Goal: Task Accomplishment & Management: Complete application form

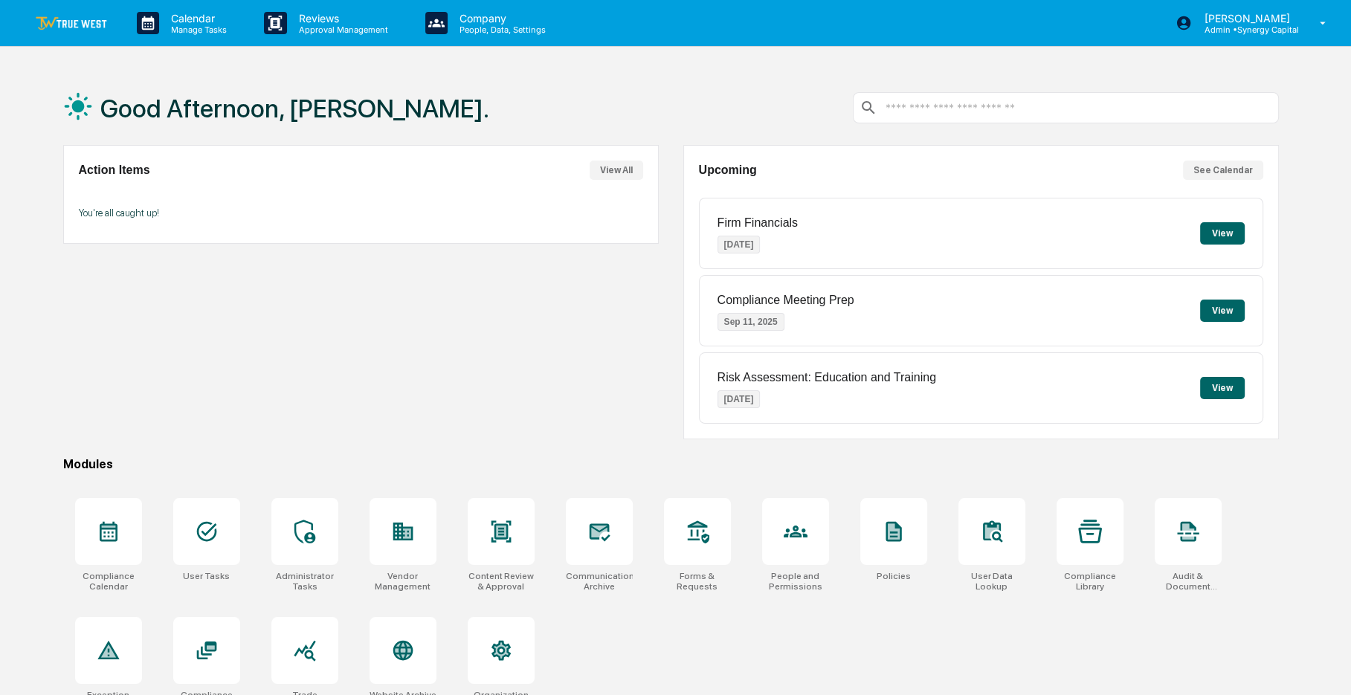
drag, startPoint x: 0, startPoint y: 0, endPoint x: 445, endPoint y: 109, distance: 458.4
click at [445, 109] on div "Good Afternoon, [PERSON_NAME]." at bounding box center [671, 108] width 1216 height 74
click at [384, 526] on div at bounding box center [402, 531] width 67 height 67
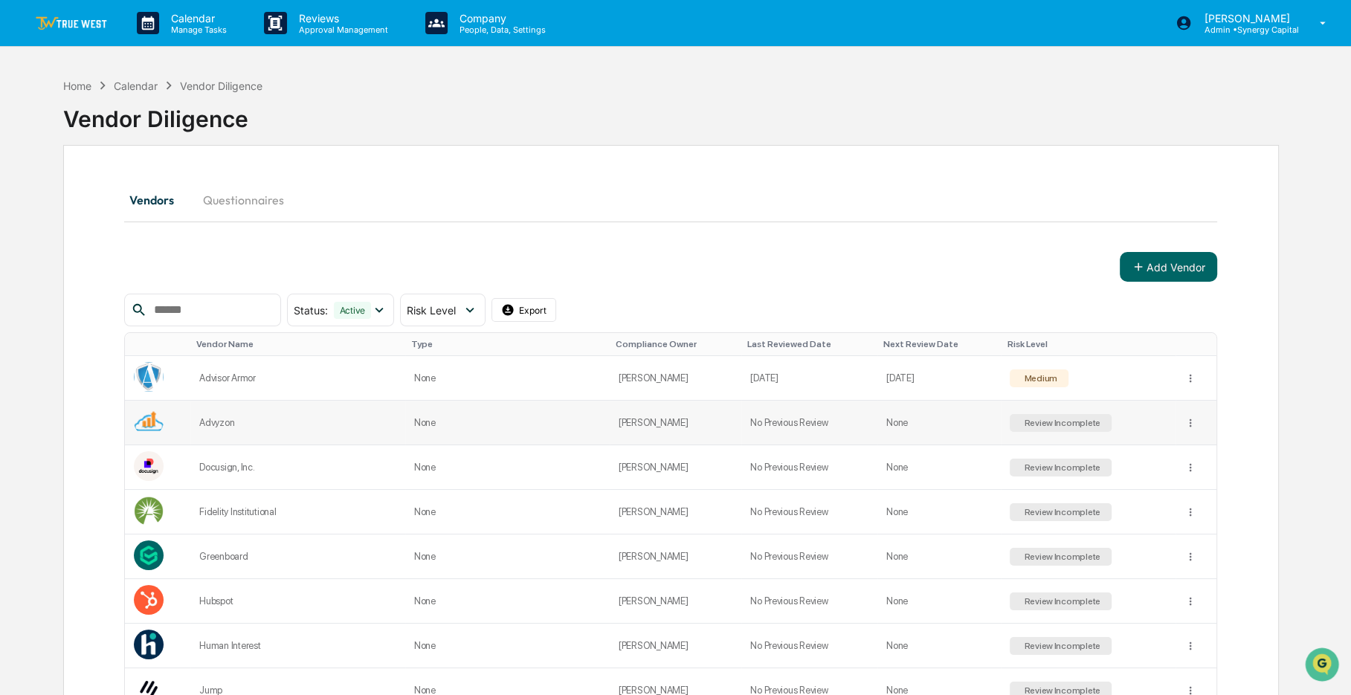
click at [357, 427] on td "Advyzon" at bounding box center [297, 423] width 215 height 45
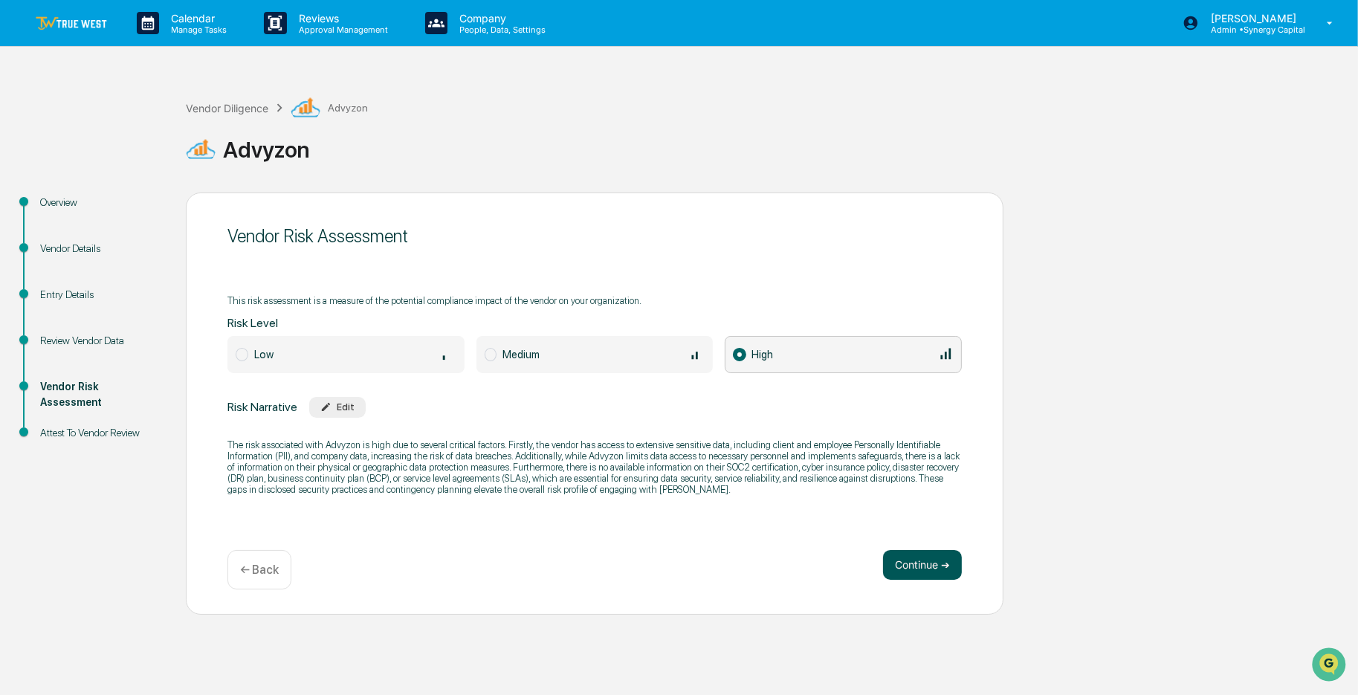
click at [904, 564] on button "Continue ➔" at bounding box center [922, 565] width 79 height 30
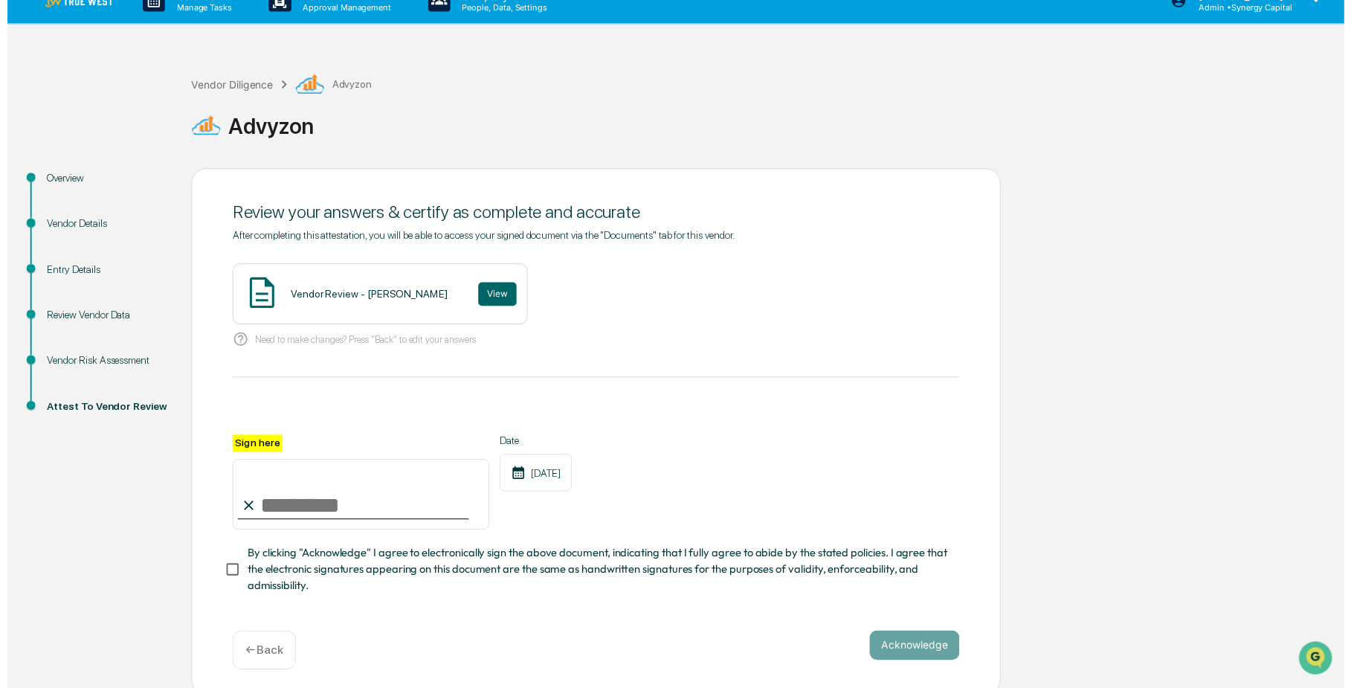
scroll to position [33, 0]
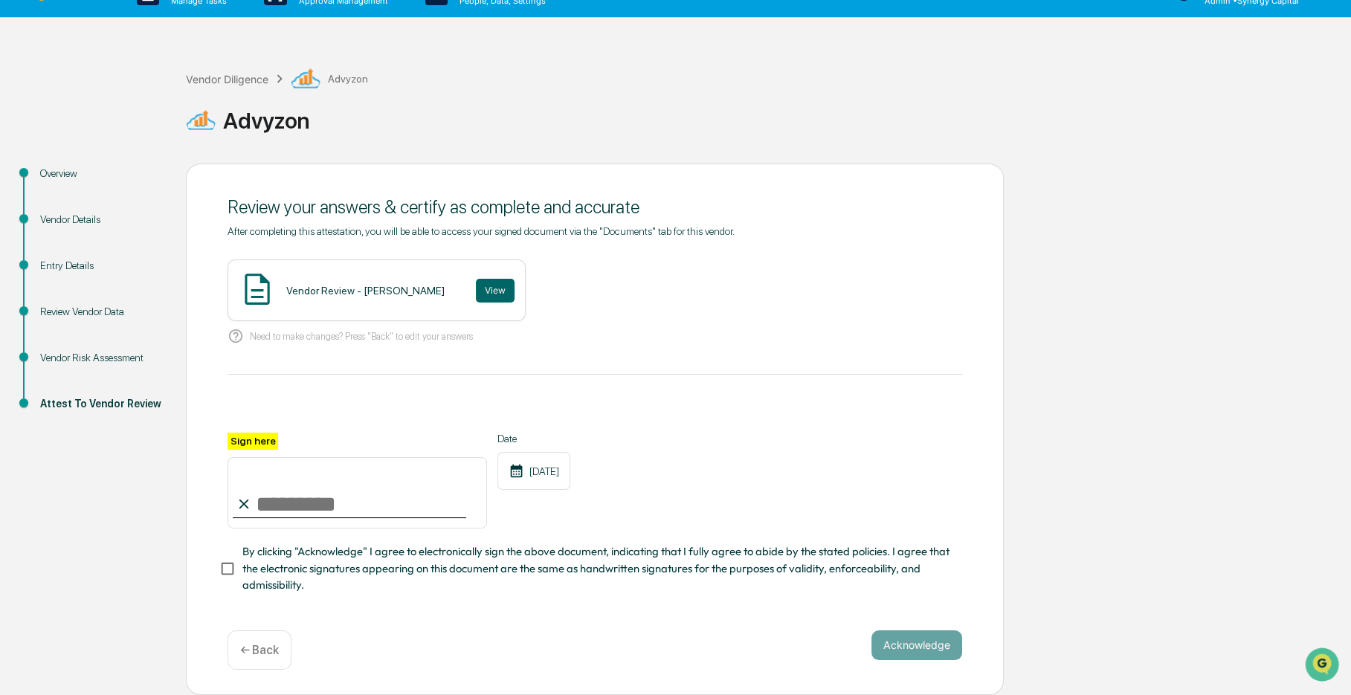
click at [240, 653] on p "← Back" at bounding box center [259, 650] width 39 height 14
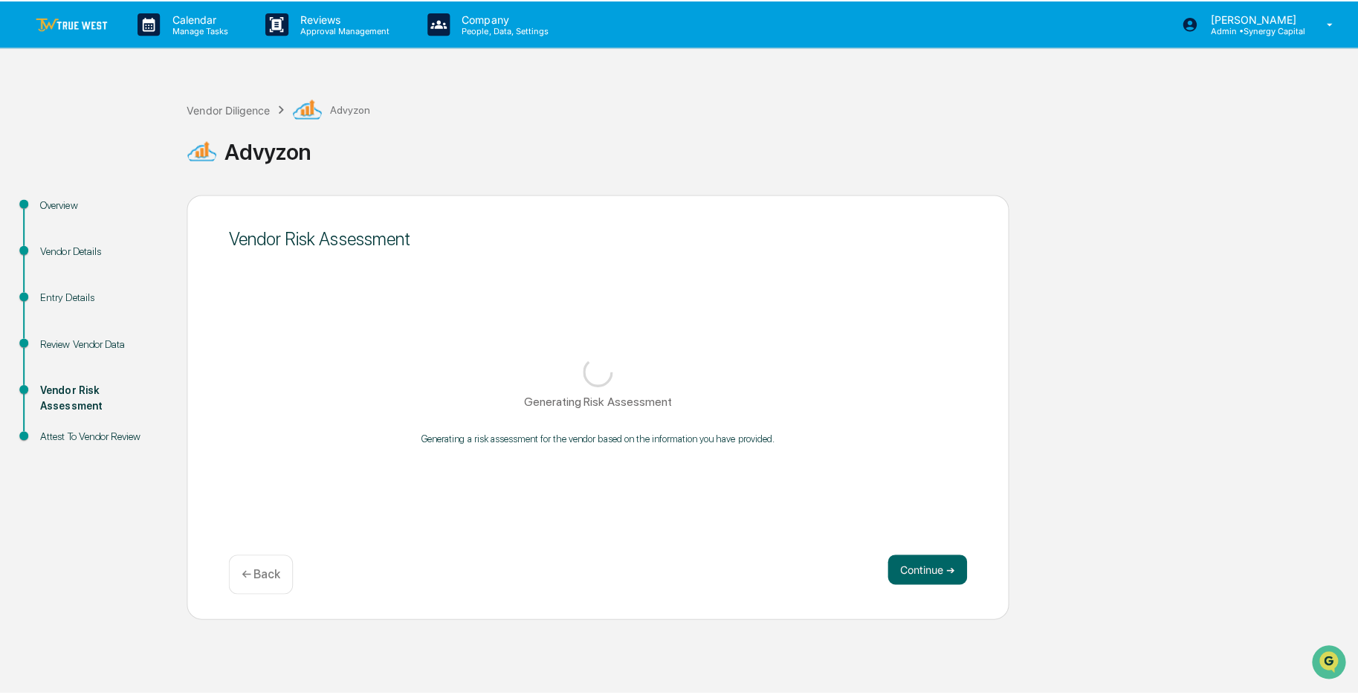
scroll to position [0, 0]
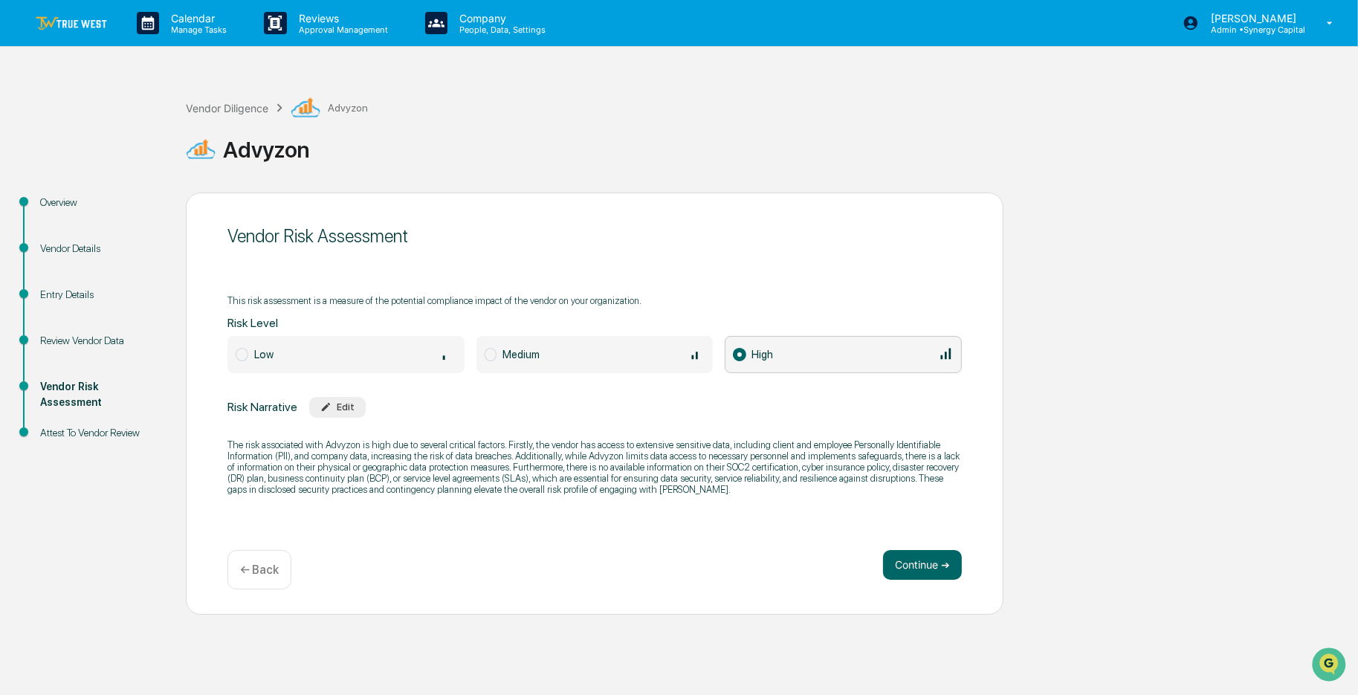
click at [74, 200] on div "Overview" at bounding box center [101, 203] width 122 height 16
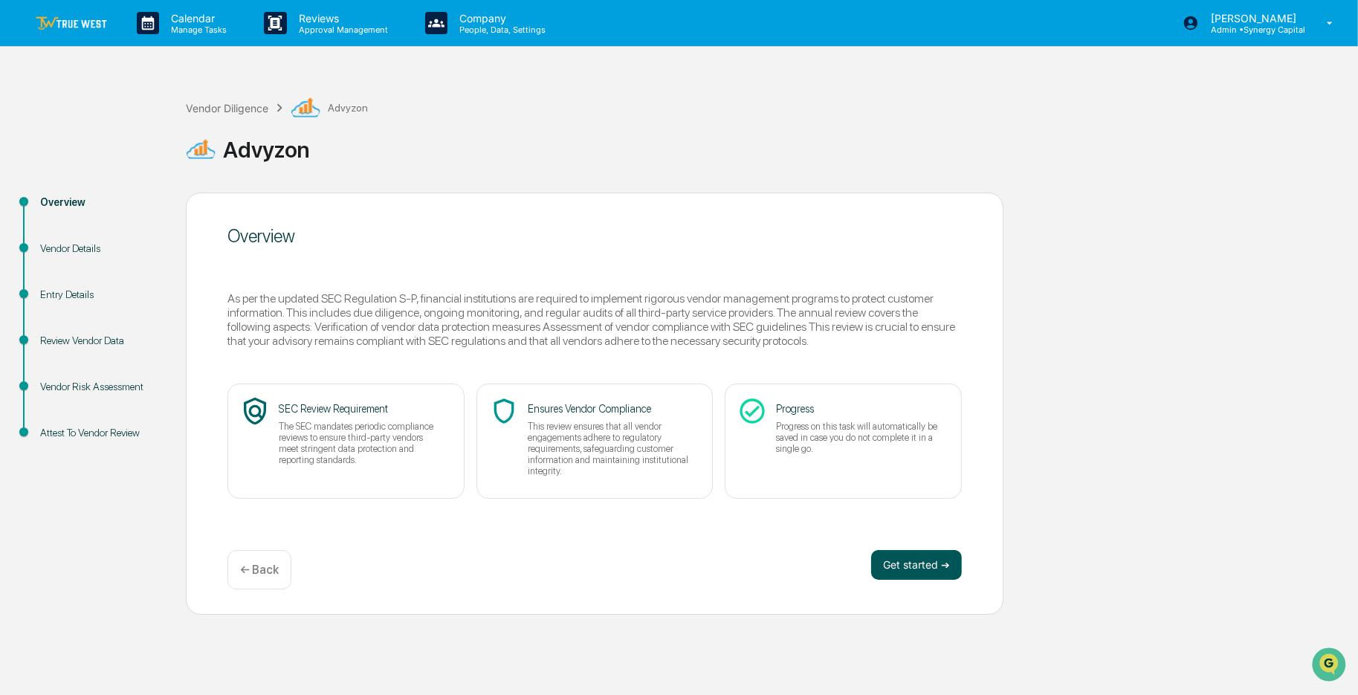
click at [926, 576] on button "Get started ➔" at bounding box center [916, 565] width 91 height 30
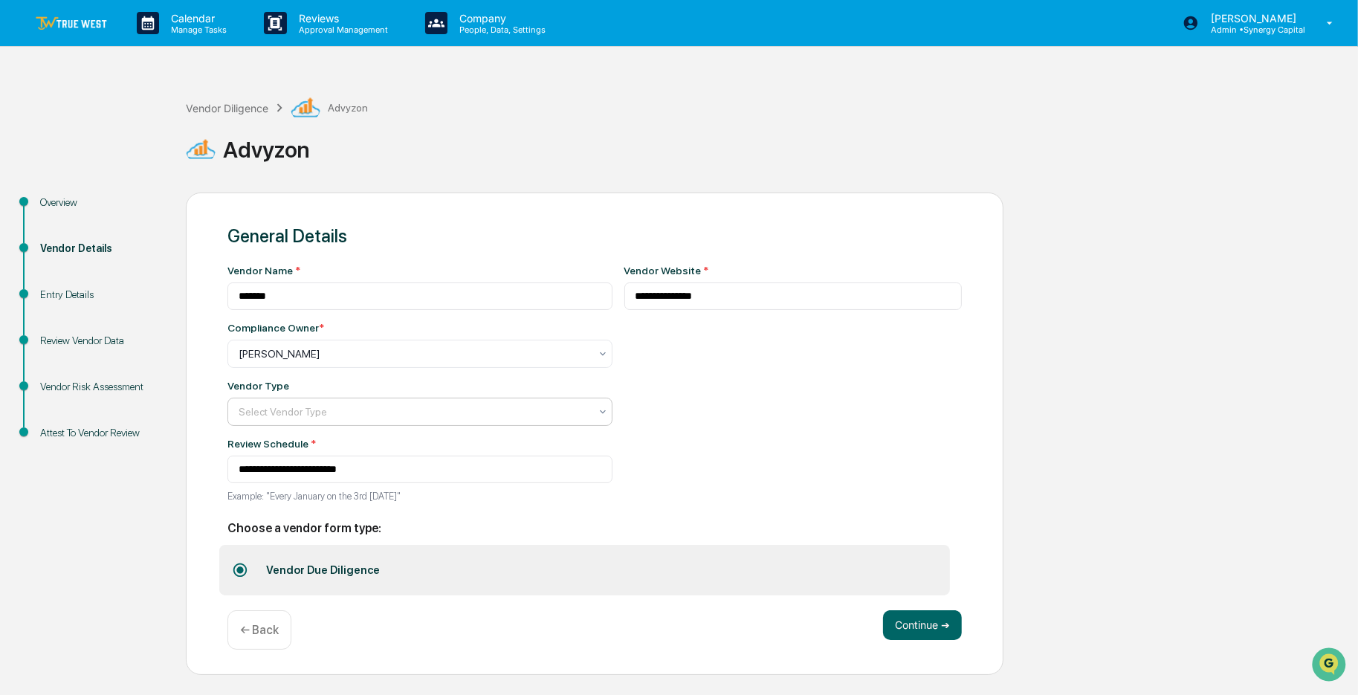
click at [597, 412] on icon at bounding box center [603, 412] width 12 height 12
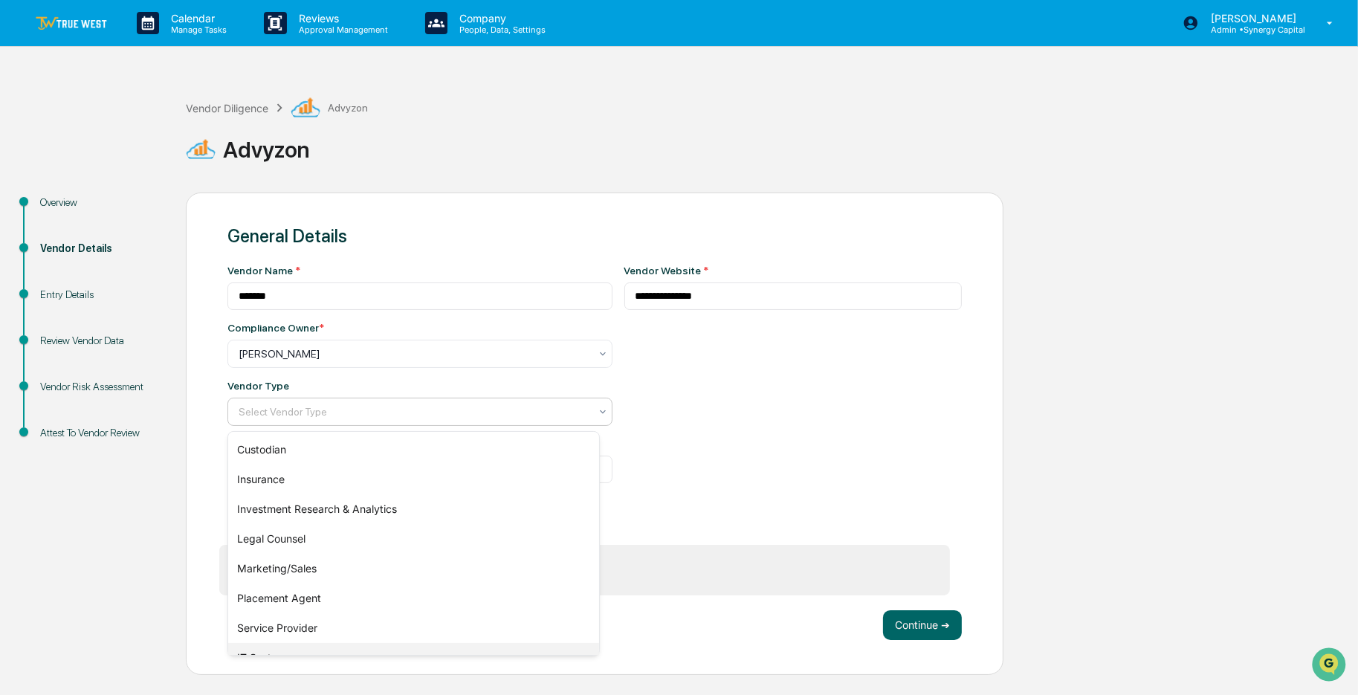
scroll to position [95, 0]
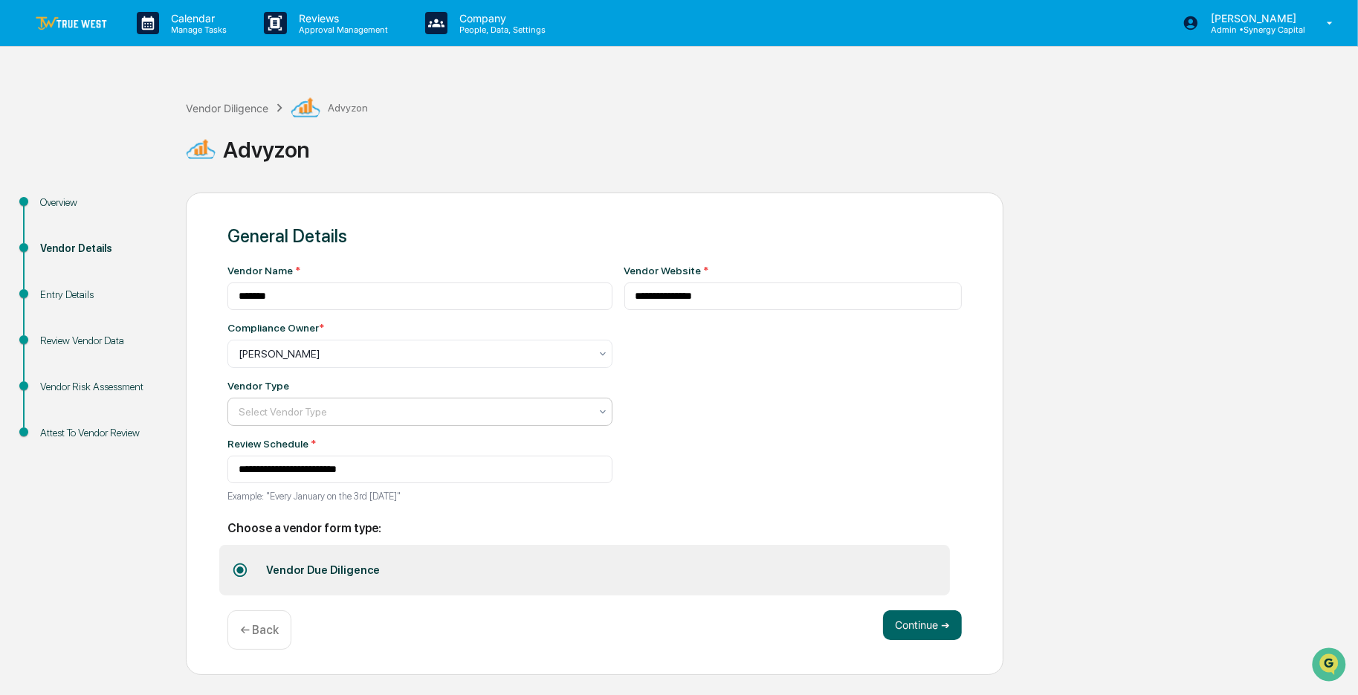
click at [584, 410] on div "Select Vendor Type" at bounding box center [414, 411] width 366 height 21
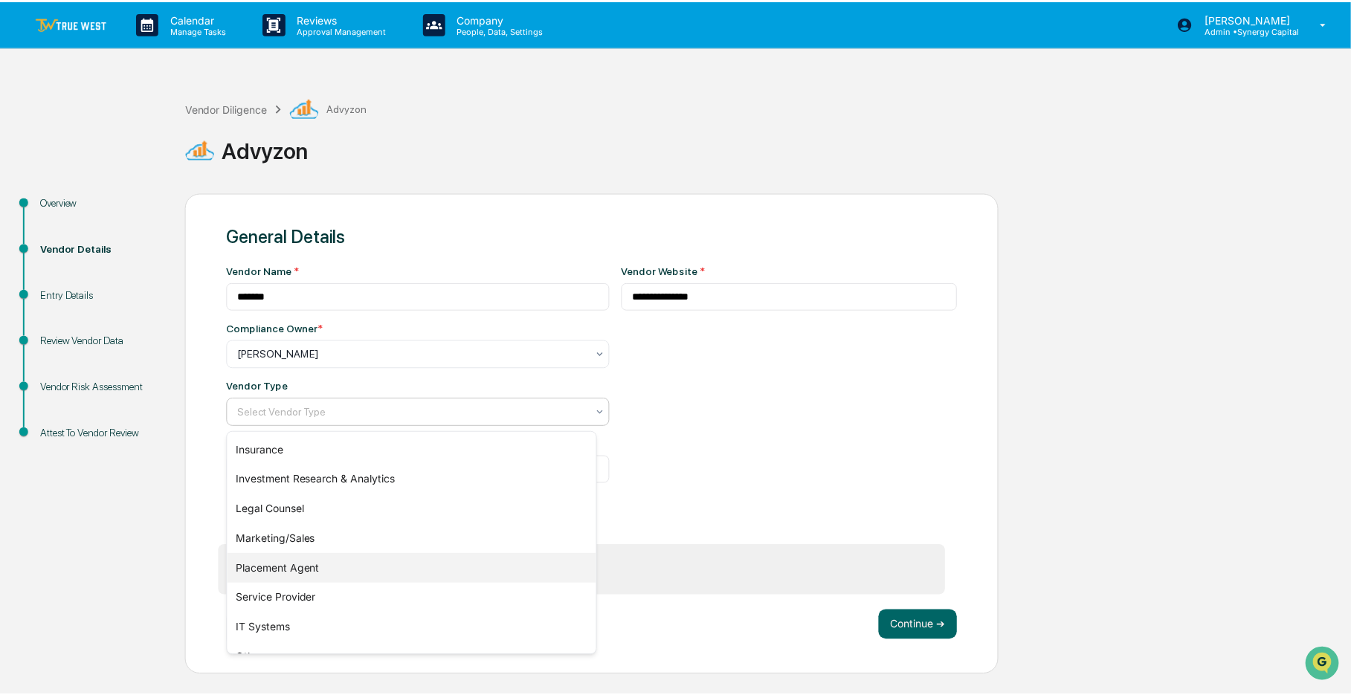
scroll to position [170, 0]
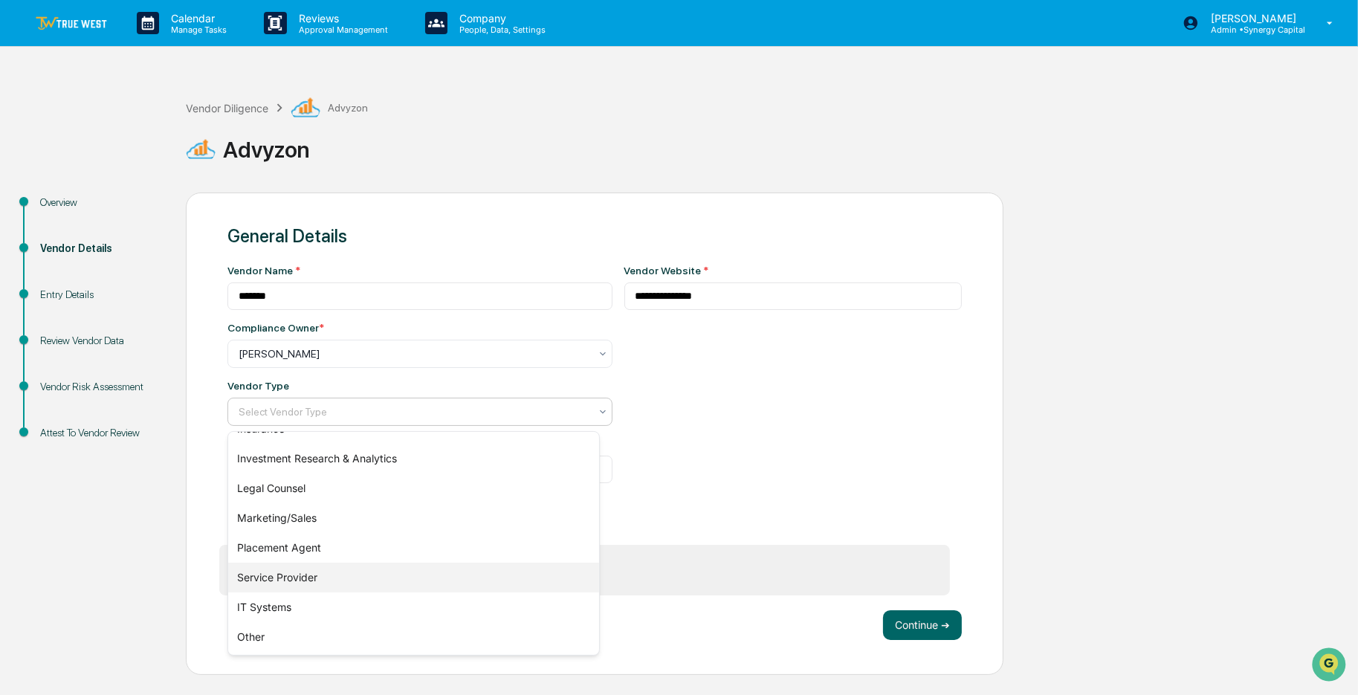
click at [297, 579] on div "Service Provider" at bounding box center [413, 578] width 371 height 30
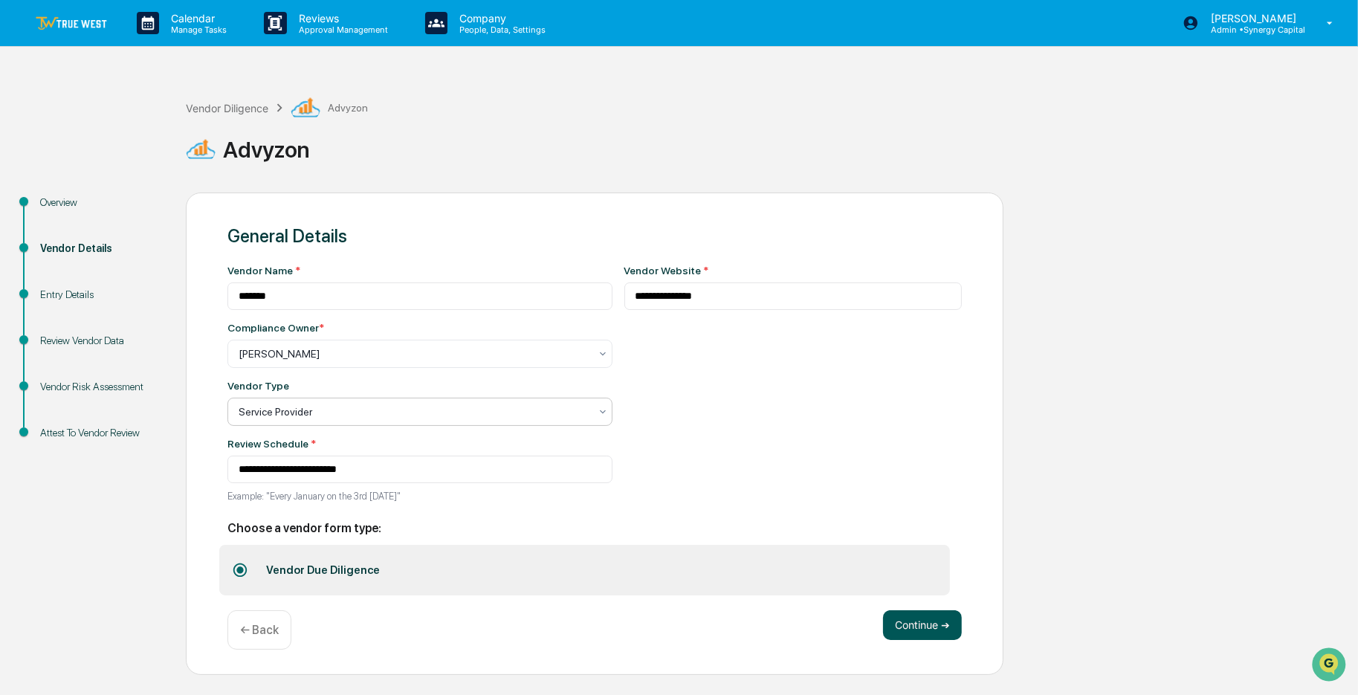
click at [895, 623] on button "Continue ➔" at bounding box center [922, 625] width 79 height 30
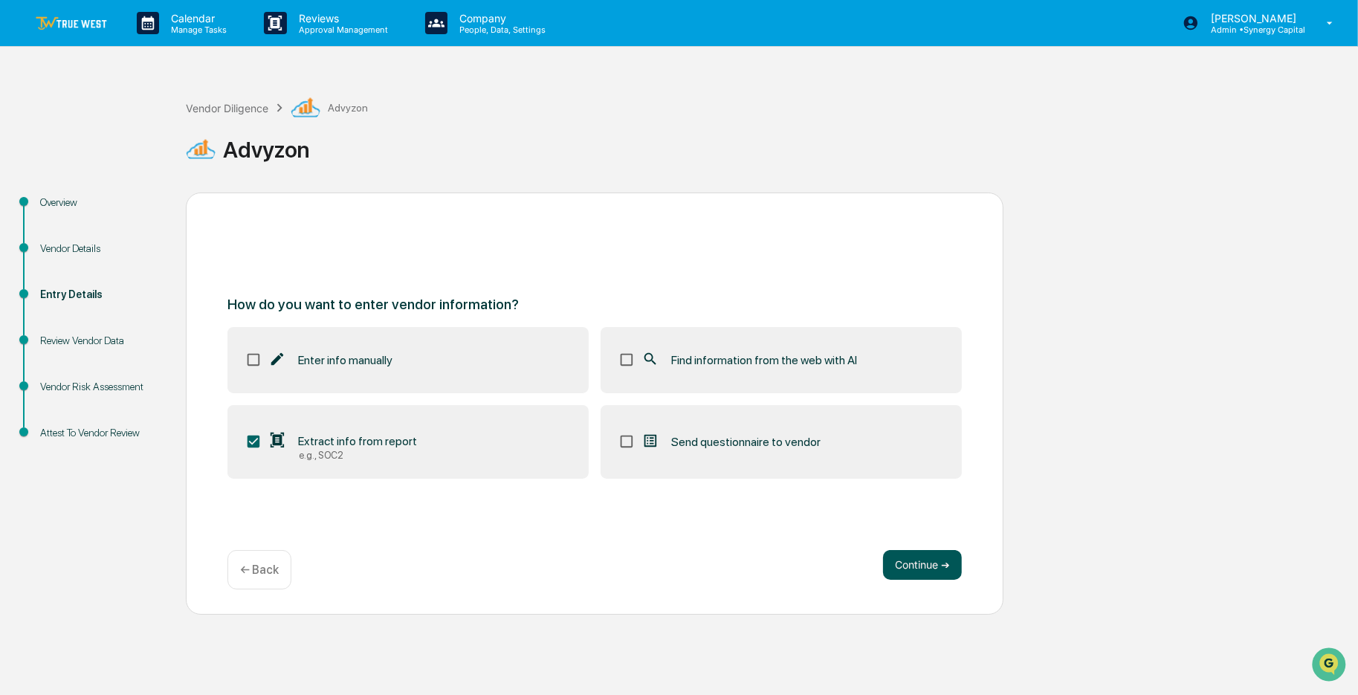
click at [907, 564] on button "Continue ➔" at bounding box center [922, 565] width 79 height 30
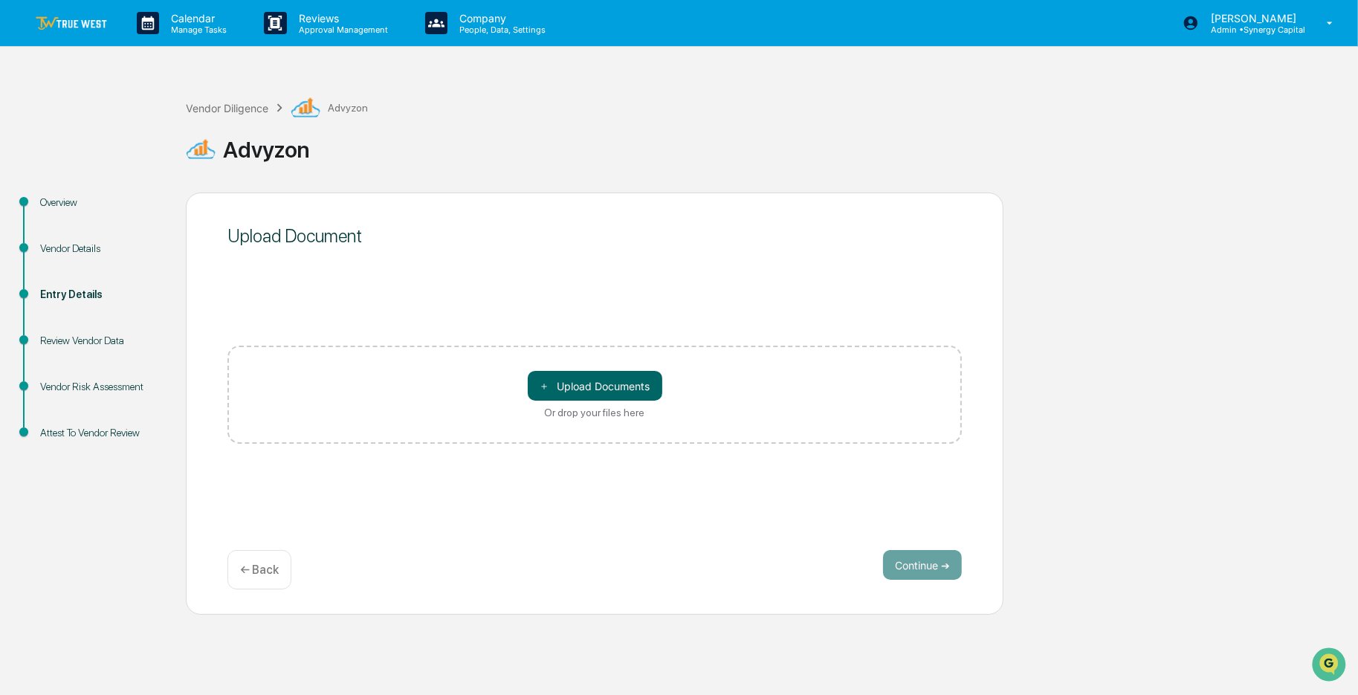
drag, startPoint x: 464, startPoint y: 277, endPoint x: 410, endPoint y: 280, distance: 54.3
click at [410, 280] on div "Upload Document ＋ Upload Documents Or drop your files here Continue ➔ ← Back" at bounding box center [595, 404] width 818 height 422
click at [110, 341] on div "Review Vendor Data" at bounding box center [101, 341] width 122 height 16
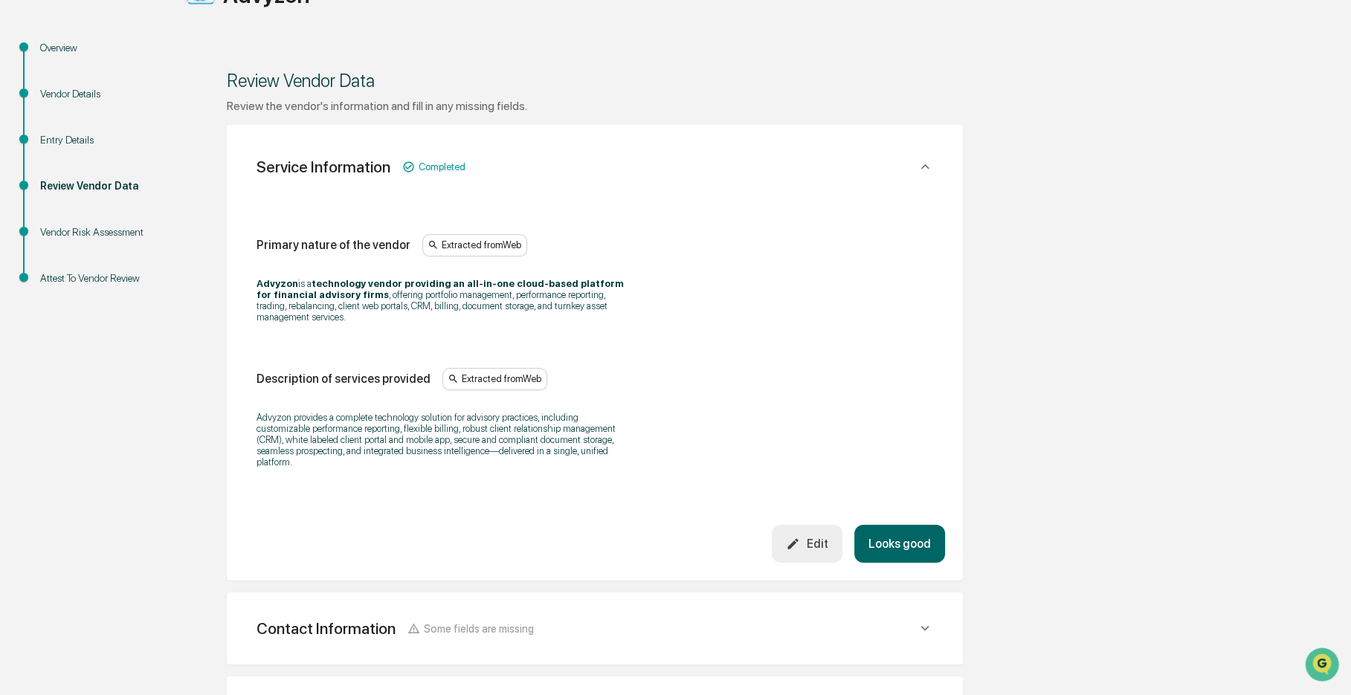
scroll to position [155, 0]
click at [68, 138] on div "Entry Details" at bounding box center [101, 140] width 122 height 16
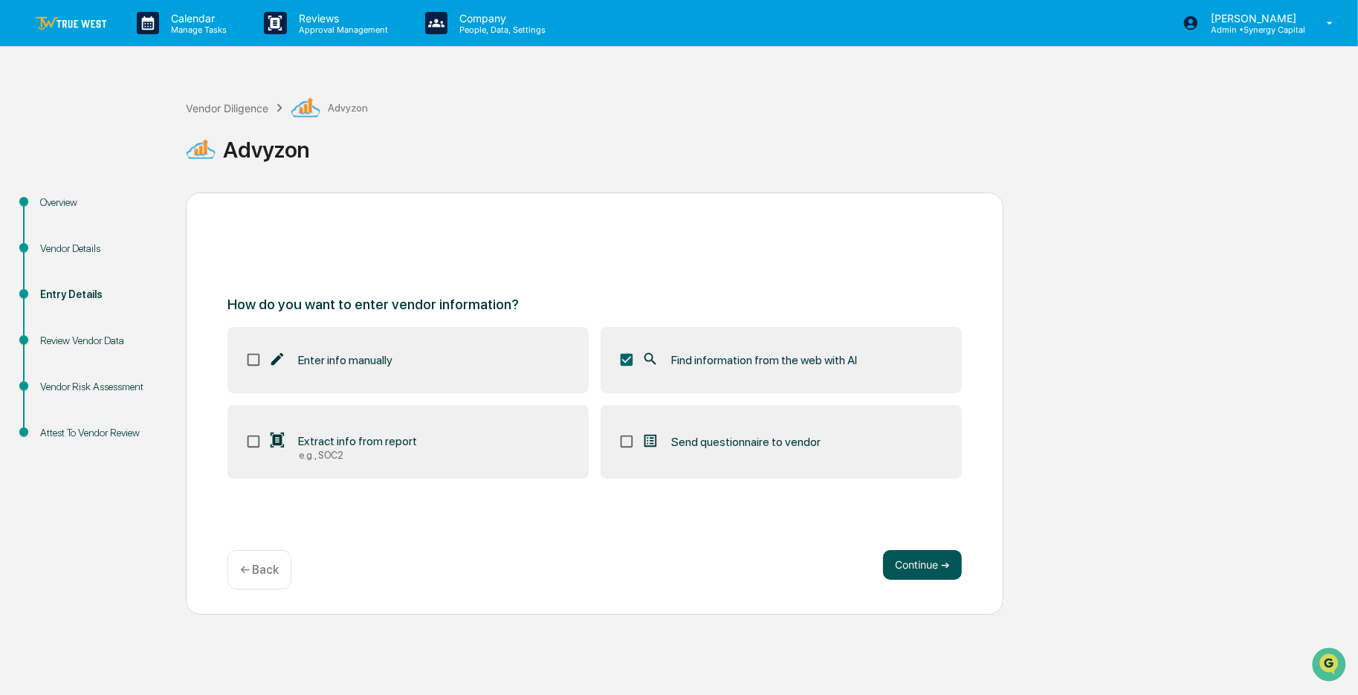
click at [907, 562] on button "Continue ➔" at bounding box center [922, 565] width 79 height 30
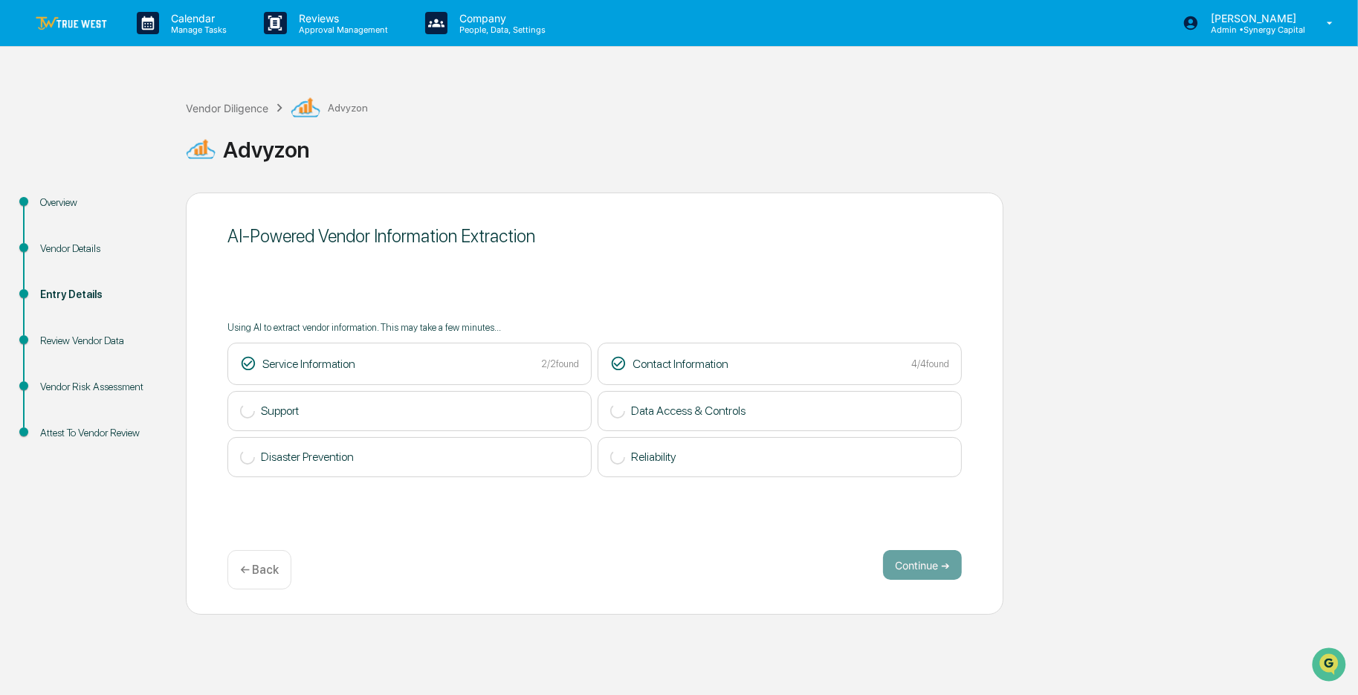
drag, startPoint x: 687, startPoint y: 141, endPoint x: 657, endPoint y: 115, distance: 39.0
click at [657, 115] on div "Vendor Diligence Advyzon Advyzon" at bounding box center [768, 131] width 1165 height 77
drag, startPoint x: 107, startPoint y: 109, endPoint x: 67, endPoint y: 115, distance: 40.6
click at [67, 115] on div "Vendor Diligence Advyzon Advyzon Overview Vendor Details Entry Details Review V…" at bounding box center [679, 343] width 1358 height 544
click at [935, 558] on button "Continue ➔" at bounding box center [922, 565] width 79 height 30
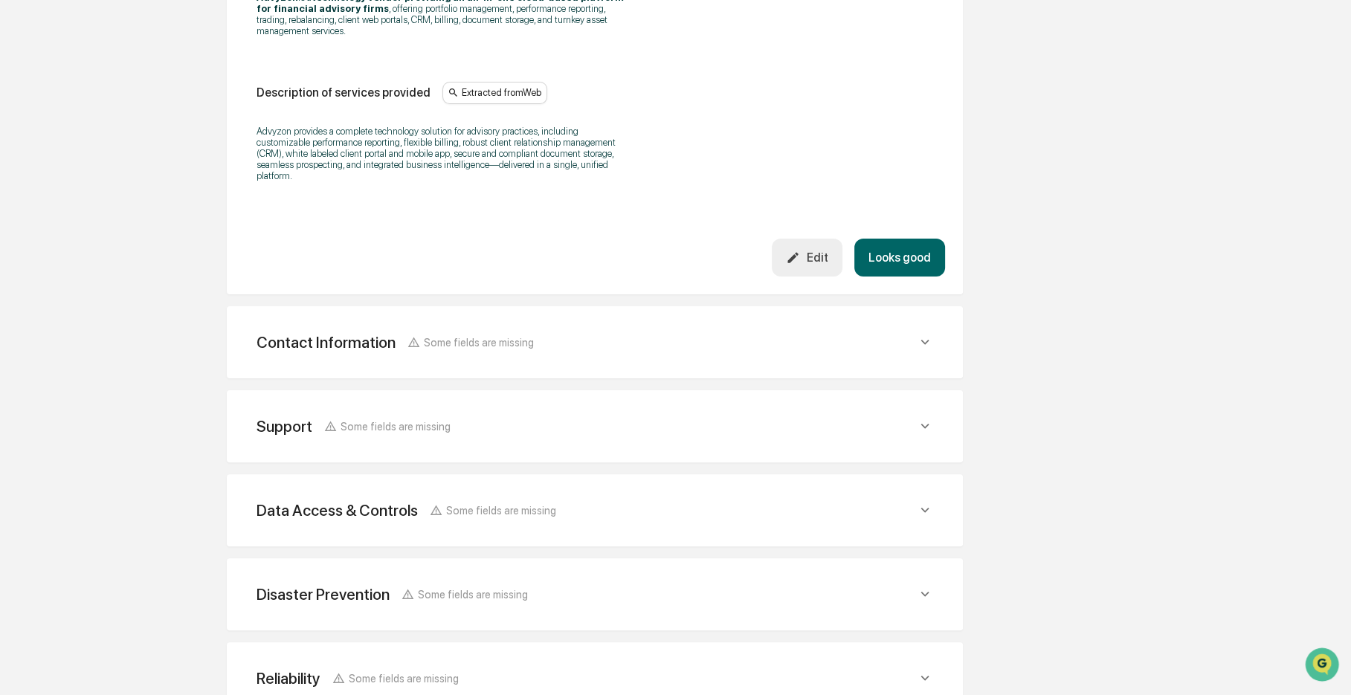
scroll to position [520, 0]
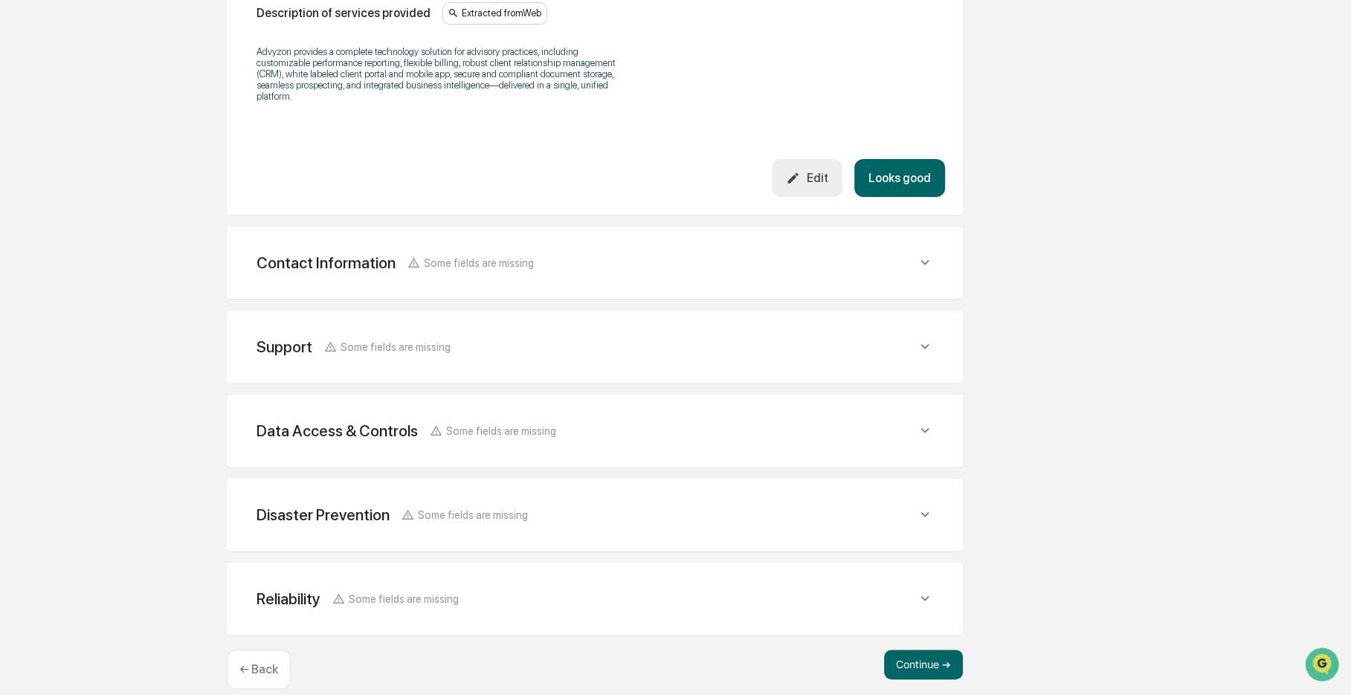
click at [451, 265] on div "Contact Information Some fields are missing" at bounding box center [595, 263] width 700 height 36
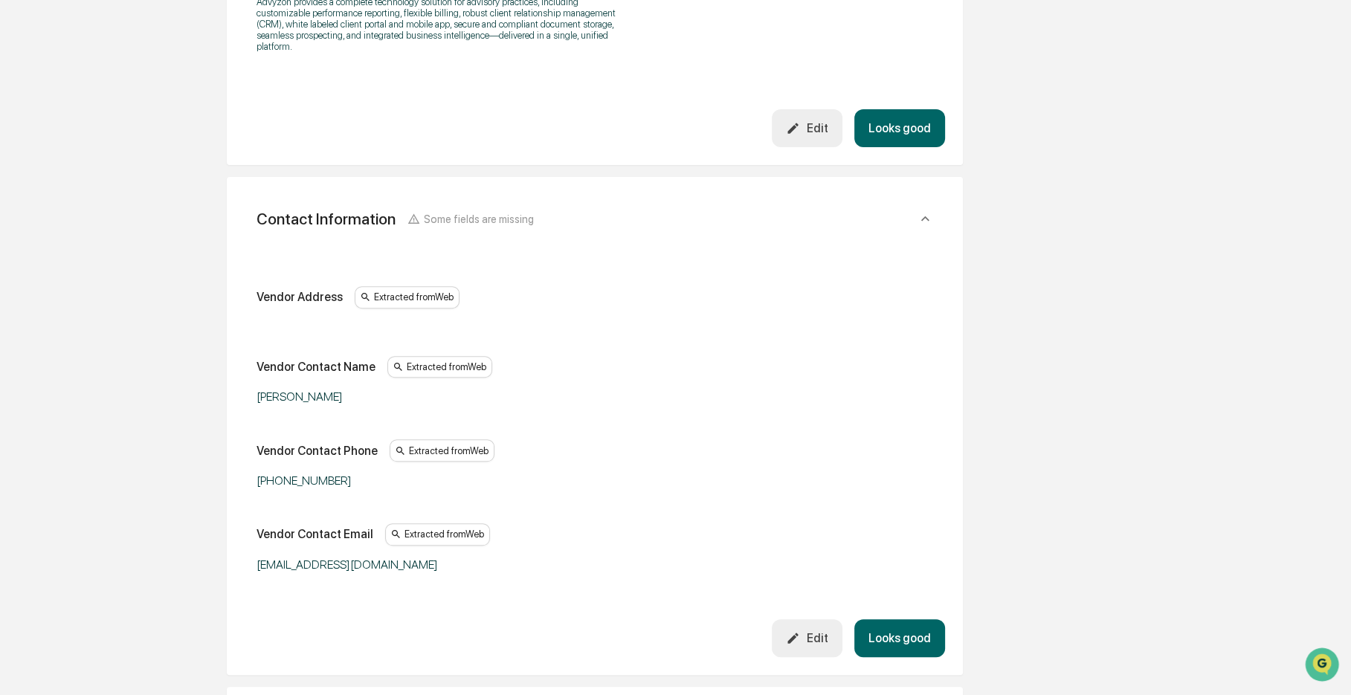
scroll to position [595, 0]
